Goal: Information Seeking & Learning: Learn about a topic

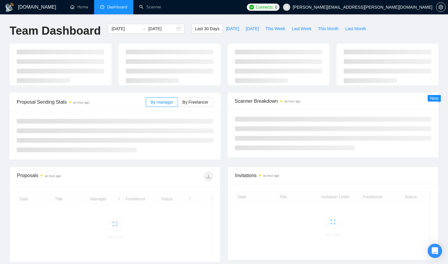
click at [432, 25] on div "Team Dashboard 2025-09-08 2025-10-08 Last 30 Days Today Yesterday This Week Las…" at bounding box center [224, 34] width 436 height 20
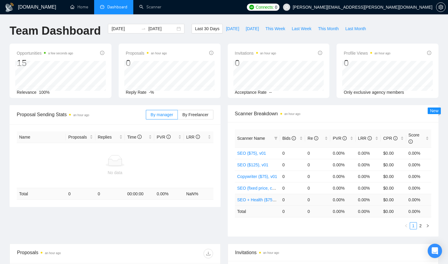
click at [259, 200] on link "SEO + Health ($75), v01" at bounding box center [260, 200] width 46 height 5
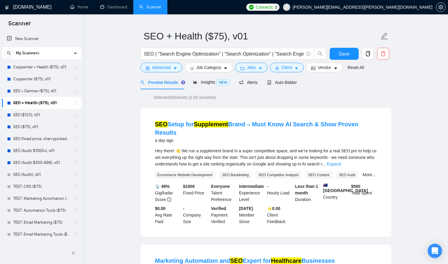
scroll to position [13, 0]
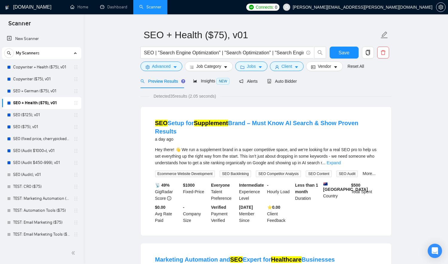
click at [341, 161] on link "Expand" at bounding box center [334, 163] width 14 height 5
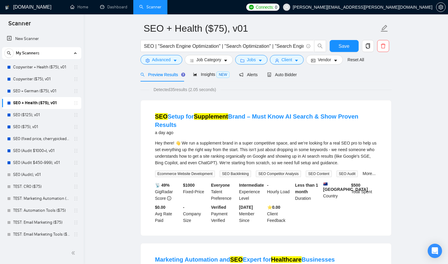
scroll to position [0, 0]
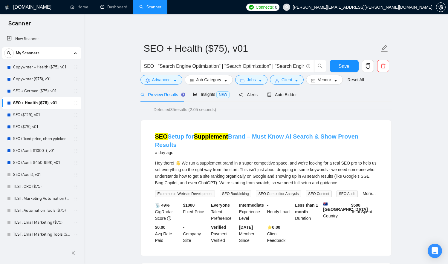
click at [313, 136] on link "SEO Setup for Supplement Brand – Must Know AI Search & Show Proven Results" at bounding box center [256, 140] width 203 height 15
